Goal: Transaction & Acquisition: Purchase product/service

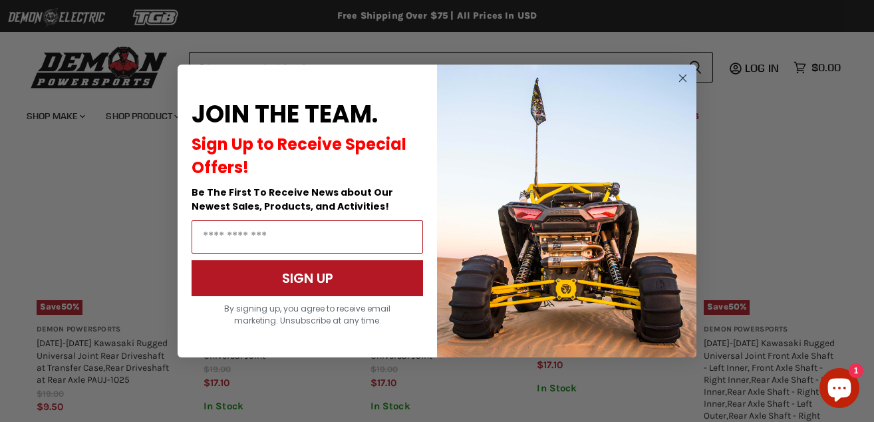
scroll to position [1150, 0]
